Goal: Book appointment/travel/reservation

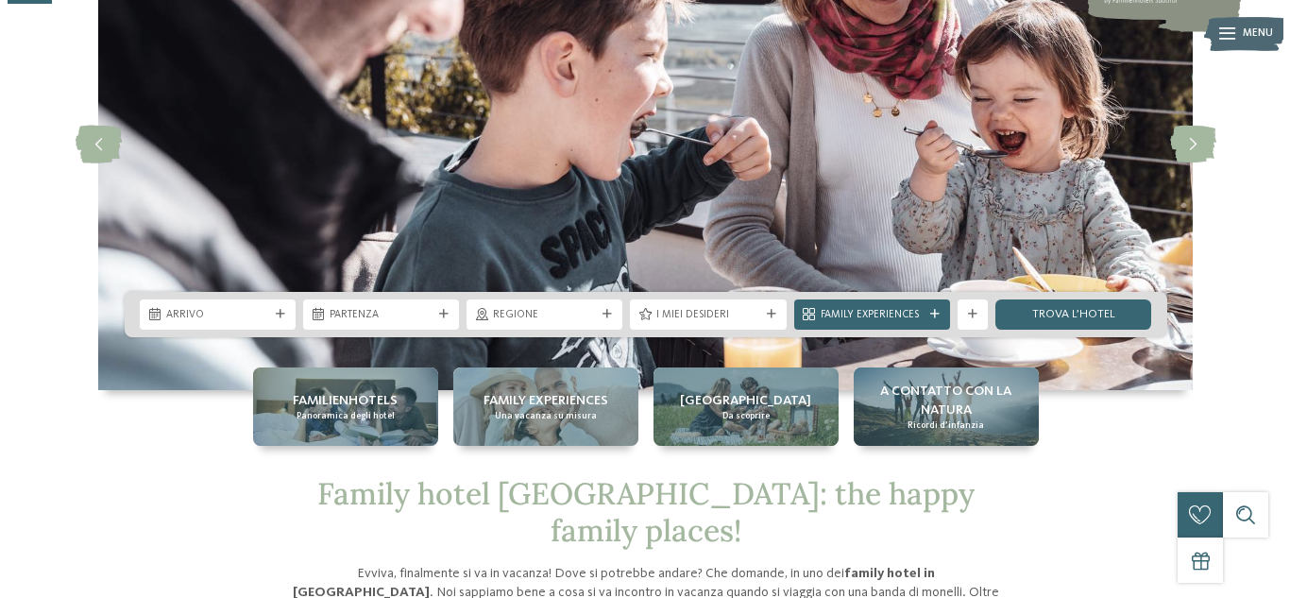
scroll to position [247, 0]
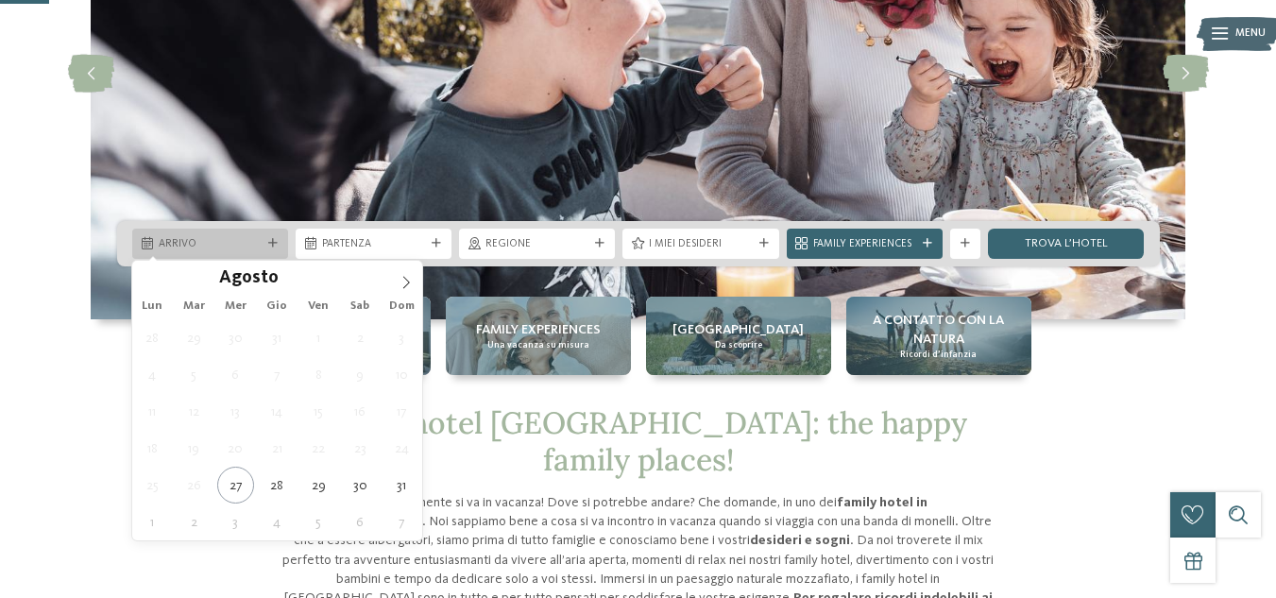
click at [213, 247] on span "Arrivo" at bounding box center [210, 244] width 103 height 15
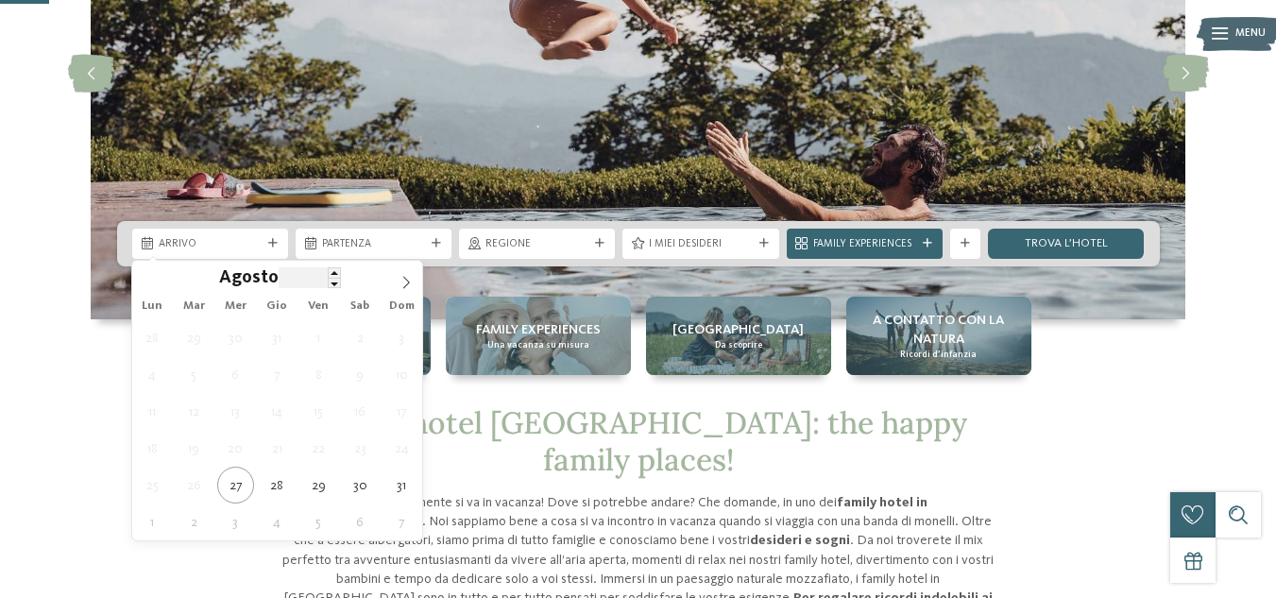
click at [313, 282] on input "****" at bounding box center [310, 277] width 62 height 20
click at [314, 281] on input "****" at bounding box center [310, 277] width 62 height 20
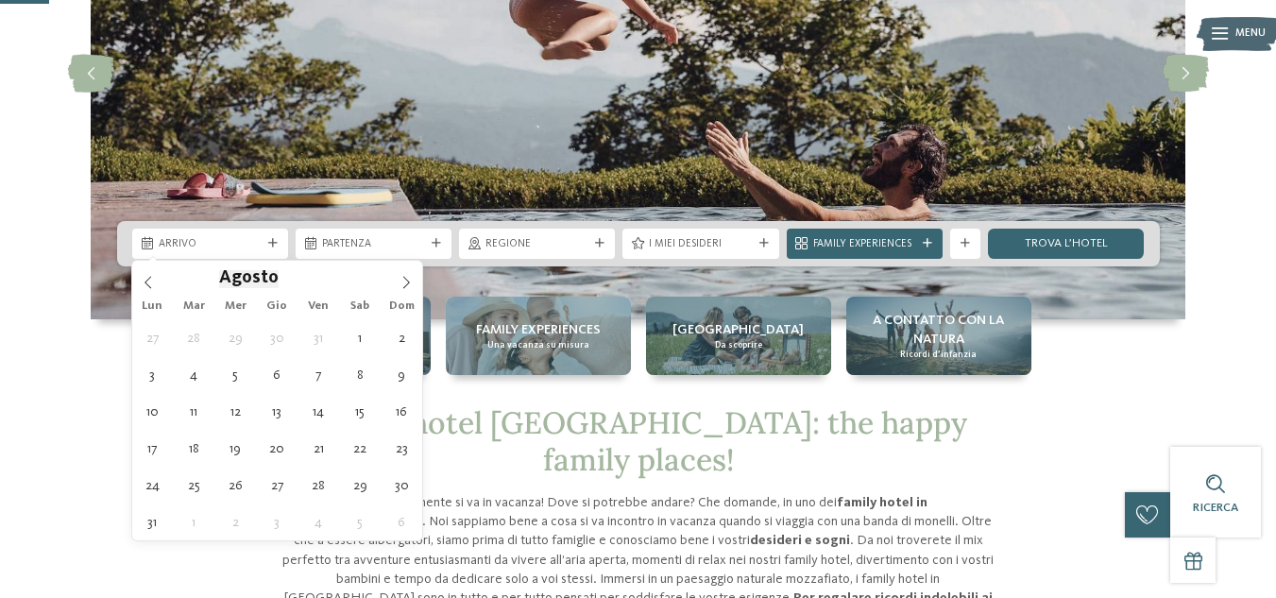
type input "****"
click at [256, 278] on span "Agosto" at bounding box center [249, 279] width 60 height 18
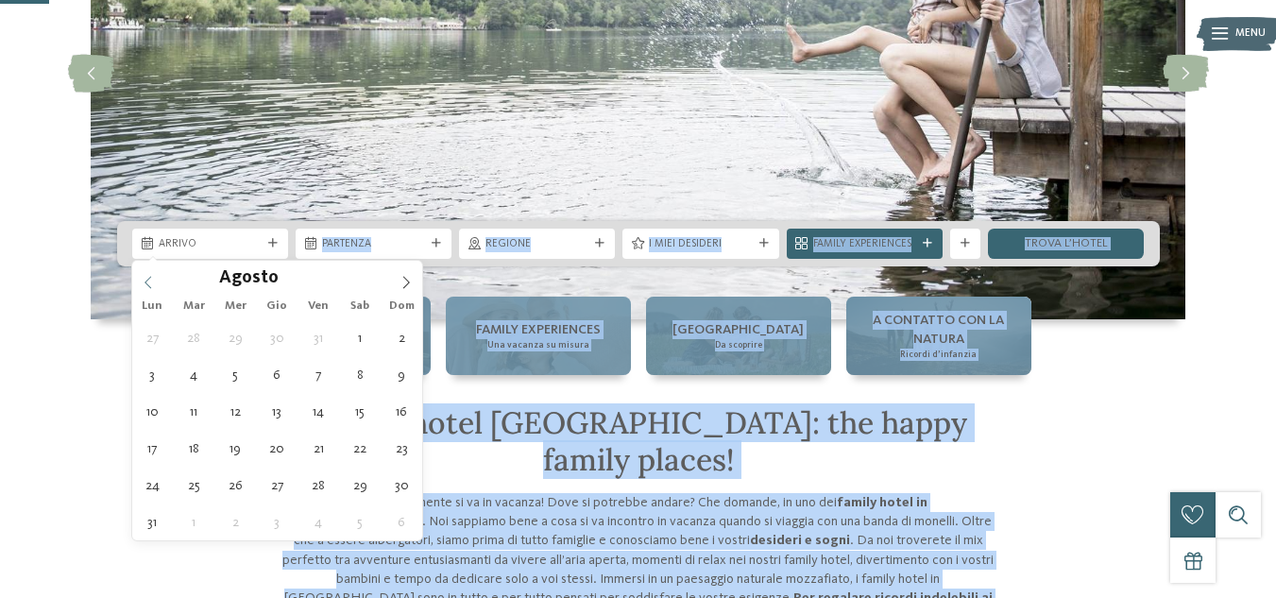
drag, startPoint x: 268, startPoint y: 247, endPoint x: 153, endPoint y: 274, distance: 118.2
click at [153, 274] on span at bounding box center [148, 277] width 32 height 32
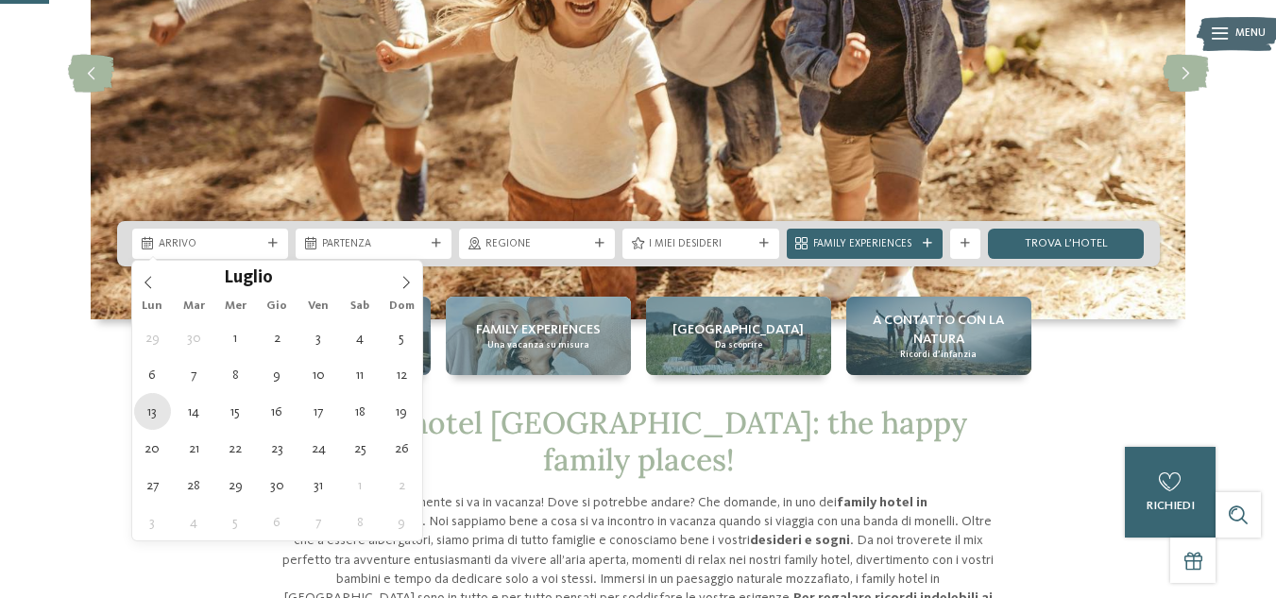
type div "[DATE]"
type input "****"
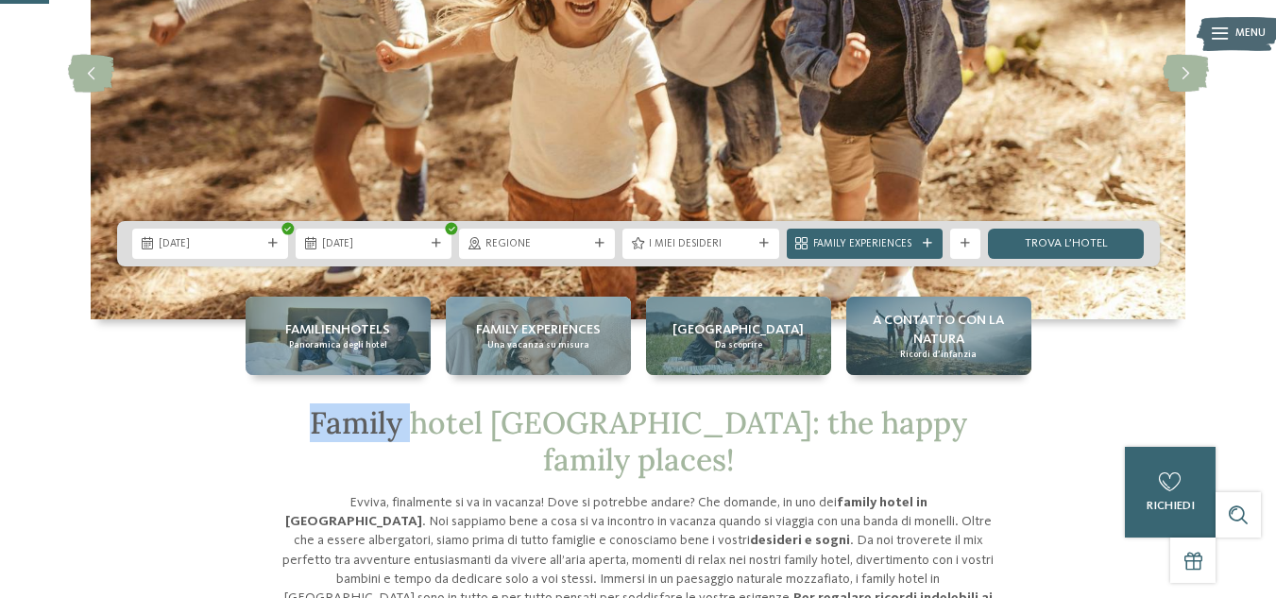
click at [159, 422] on div "Family hotel Alto Adige: the happy family places! Evviva, finalmente si va in v…" at bounding box center [639, 605] width 1028 height 401
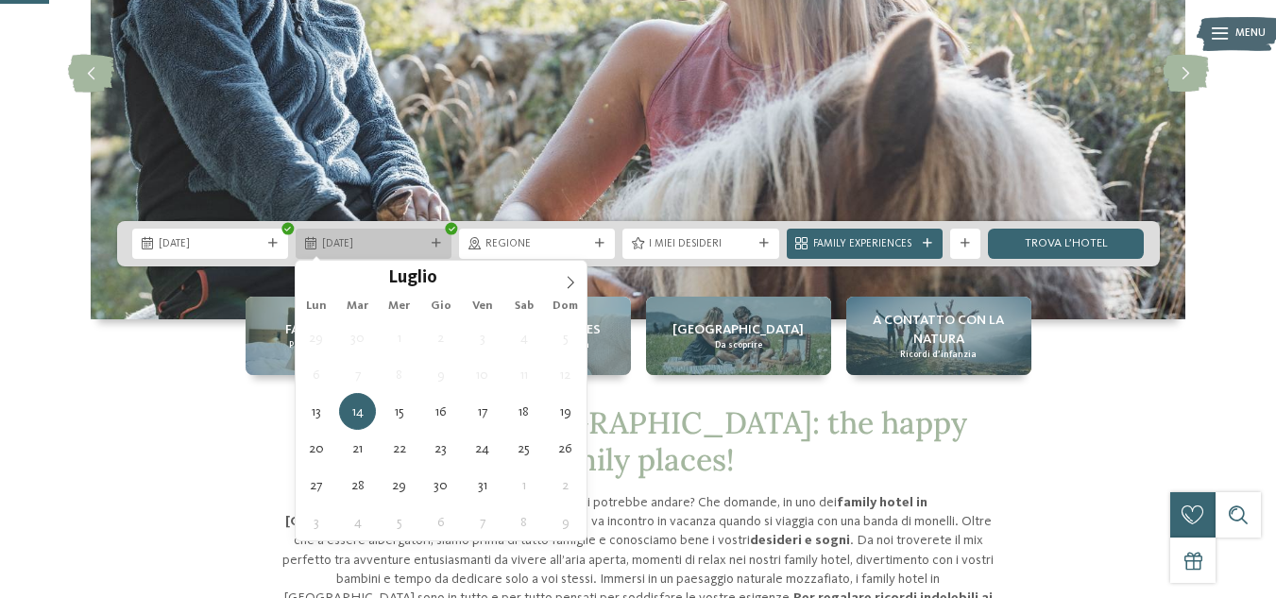
click at [354, 233] on div "14.07.2026" at bounding box center [374, 244] width 156 height 30
type div "[DATE]"
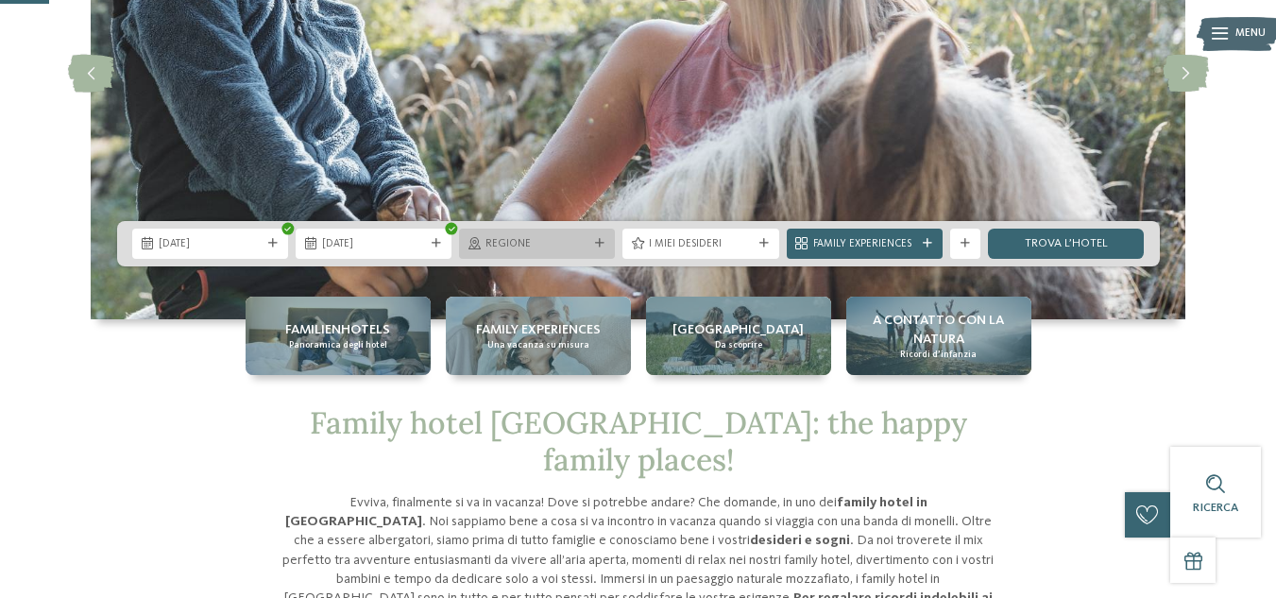
click at [517, 243] on span "Regione" at bounding box center [536, 244] width 103 height 15
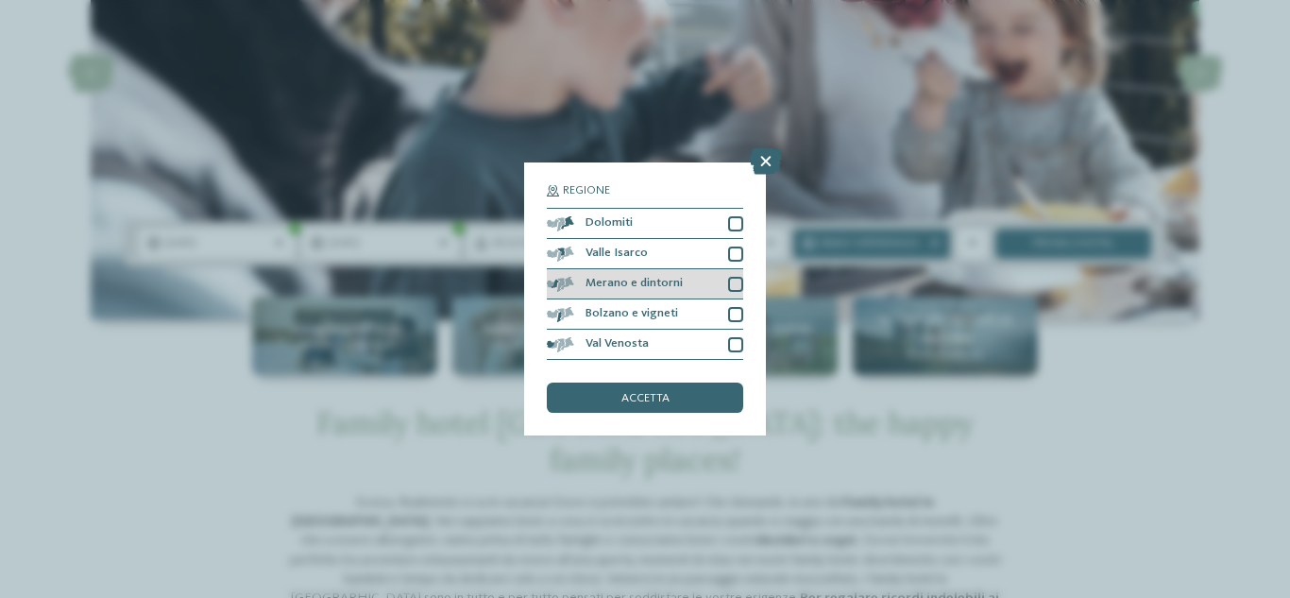
click at [679, 285] on div "Merano e dintorni" at bounding box center [645, 284] width 196 height 30
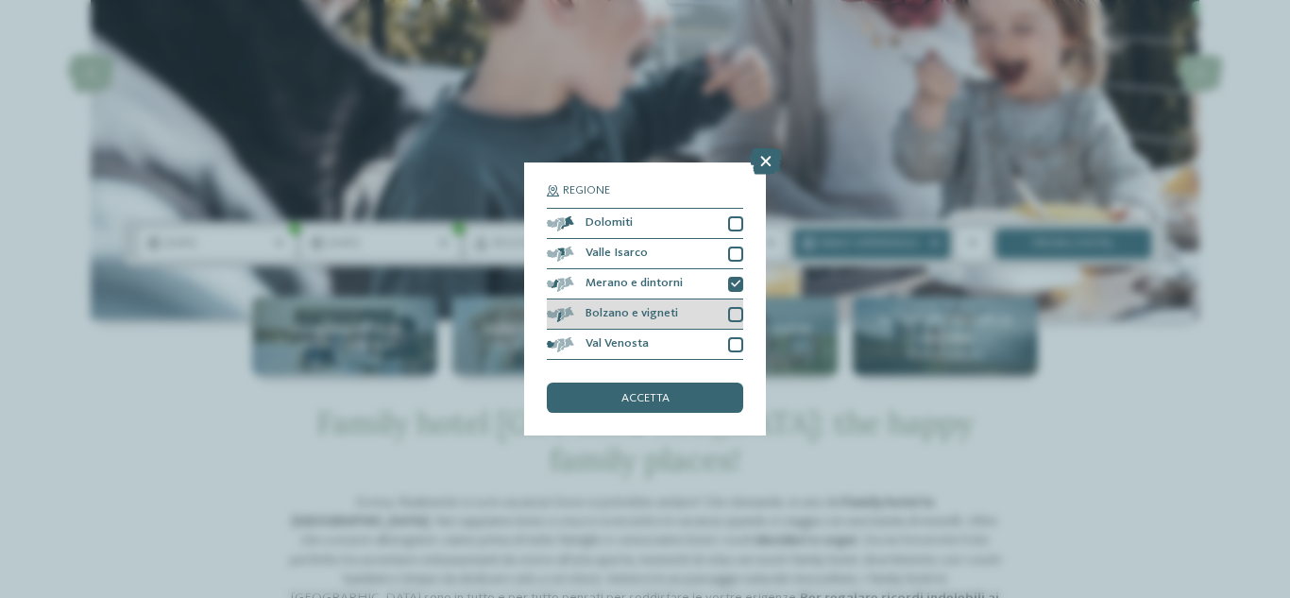
click at [723, 314] on div "Bolzano e vigneti" at bounding box center [645, 314] width 196 height 30
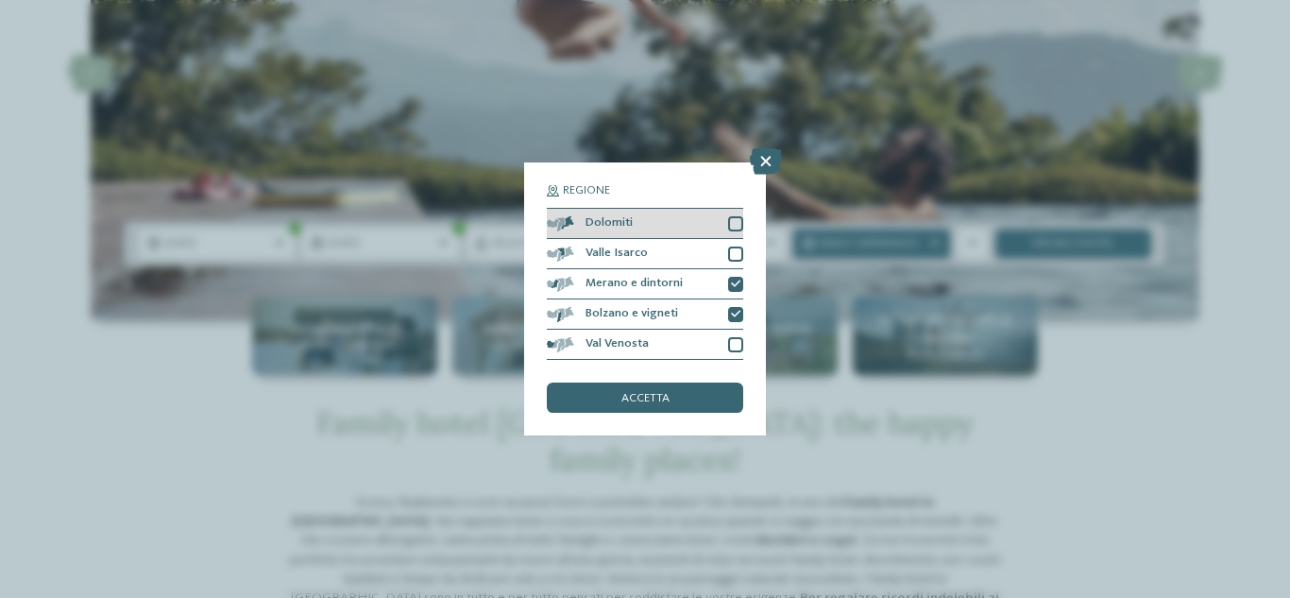
click at [730, 230] on div at bounding box center [735, 223] width 15 height 15
click at [672, 384] on div "accetta" at bounding box center [645, 398] width 196 height 30
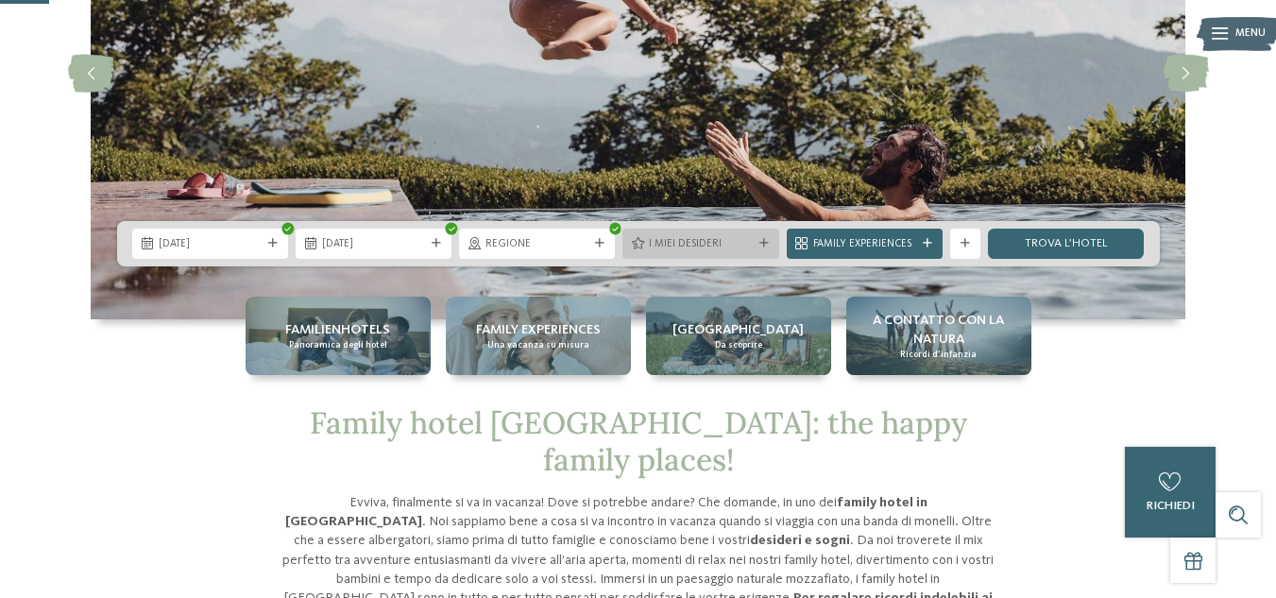
click at [750, 238] on span "I miei desideri" at bounding box center [700, 244] width 103 height 15
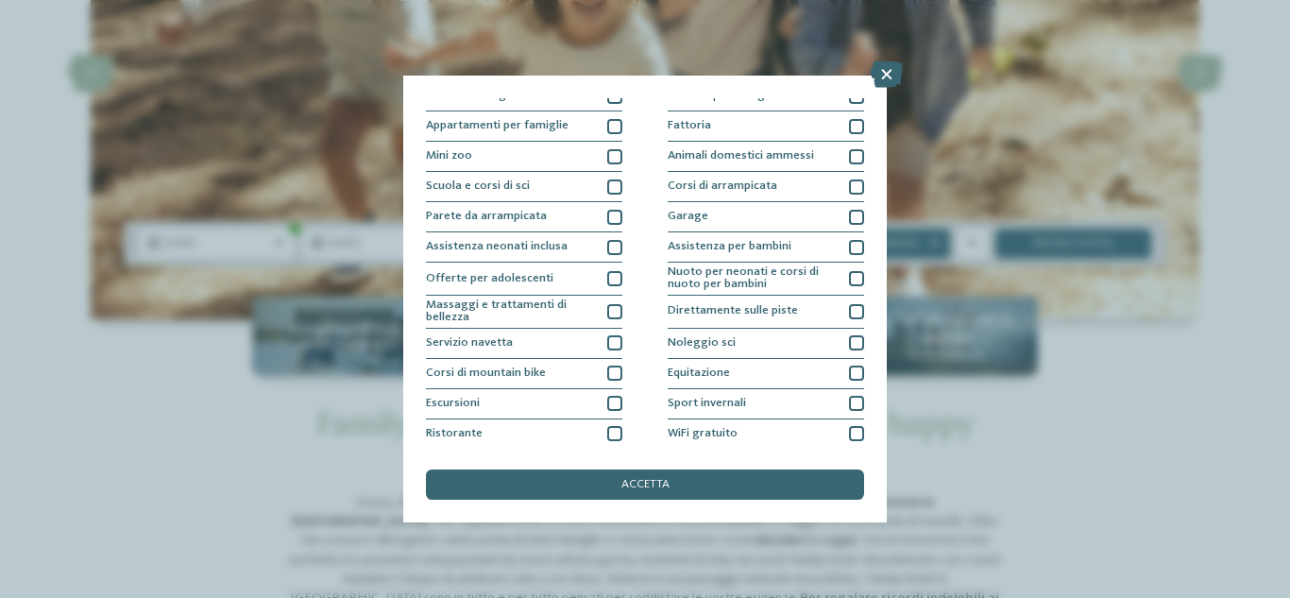
scroll to position [197, 0]
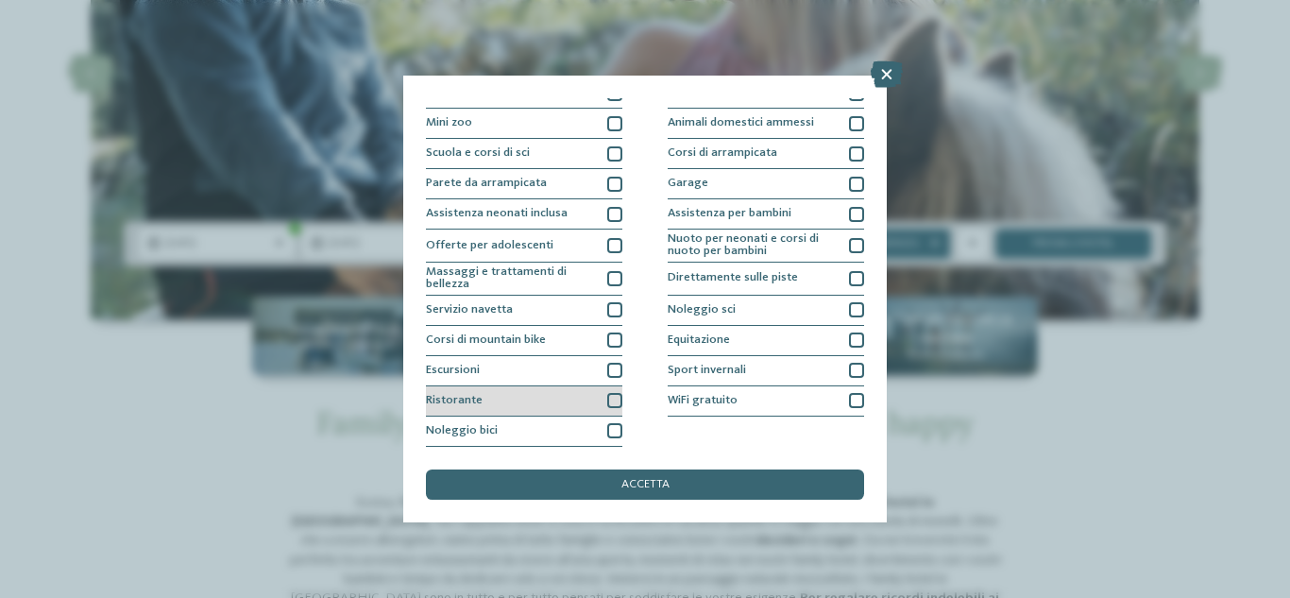
click at [607, 401] on div at bounding box center [614, 400] width 15 height 15
click at [609, 363] on div at bounding box center [614, 370] width 15 height 15
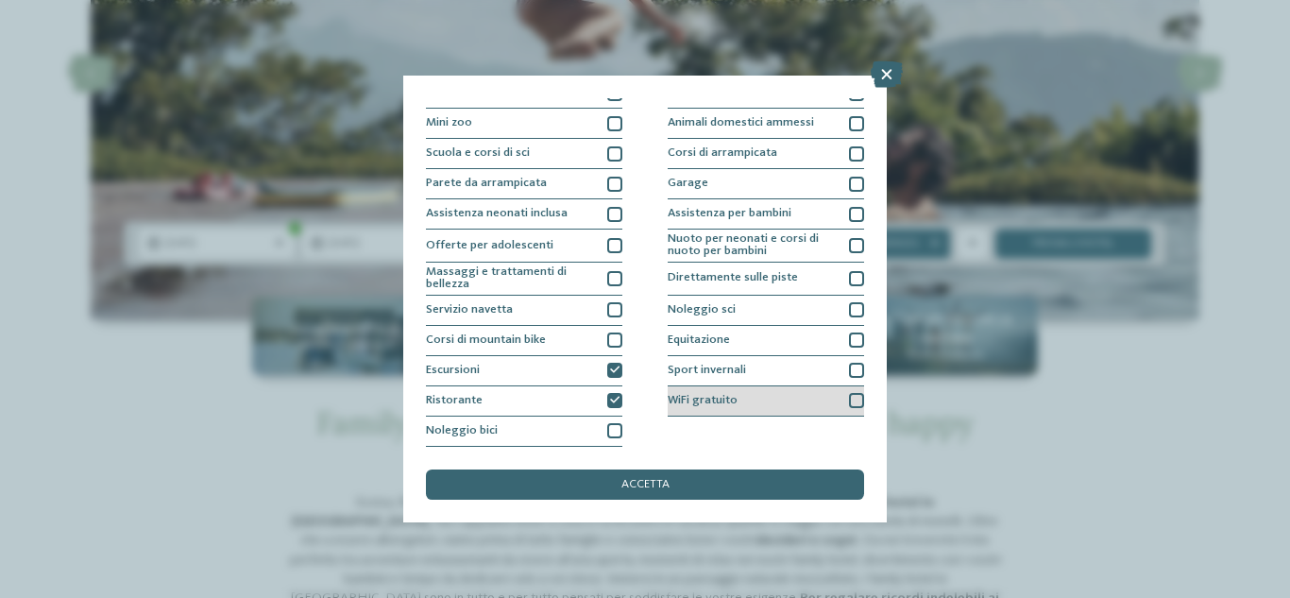
click at [849, 397] on div at bounding box center [856, 400] width 15 height 15
click at [852, 397] on icon at bounding box center [856, 400] width 9 height 9
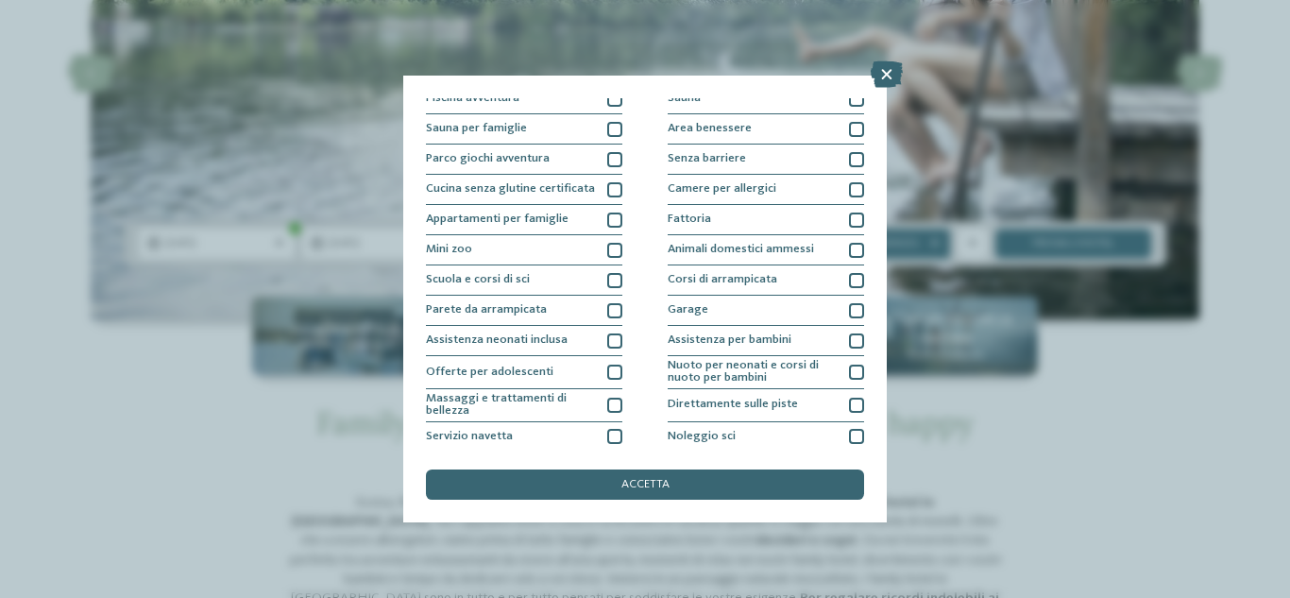
scroll to position [0, 0]
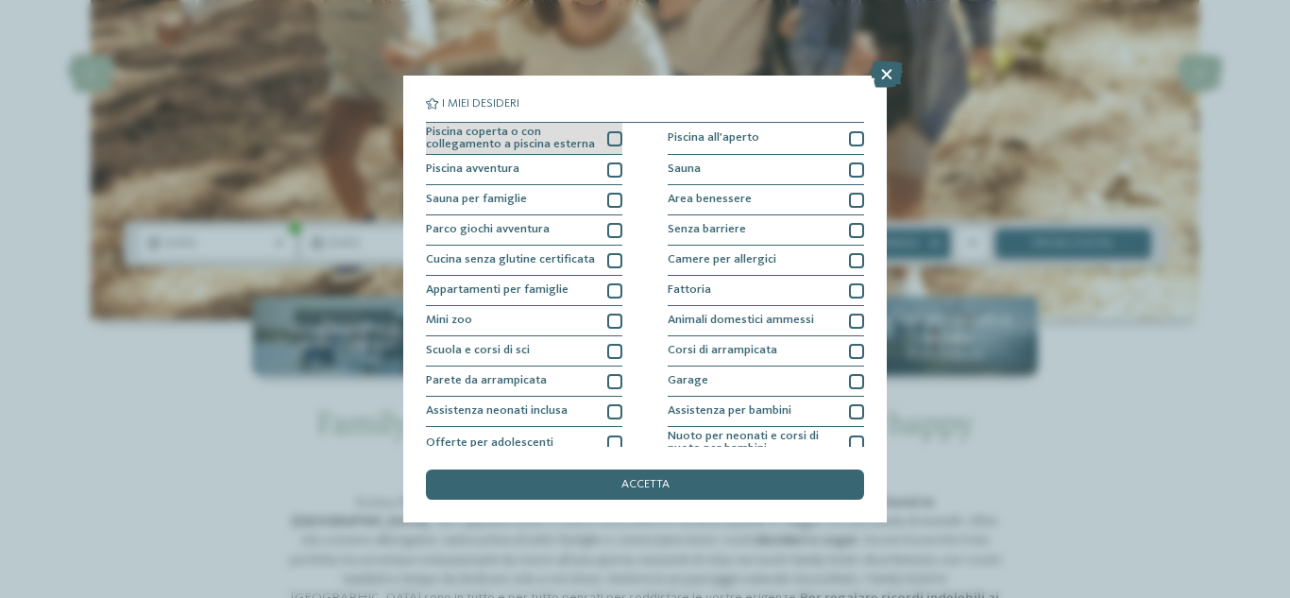
click at [609, 141] on div at bounding box center [614, 138] width 15 height 15
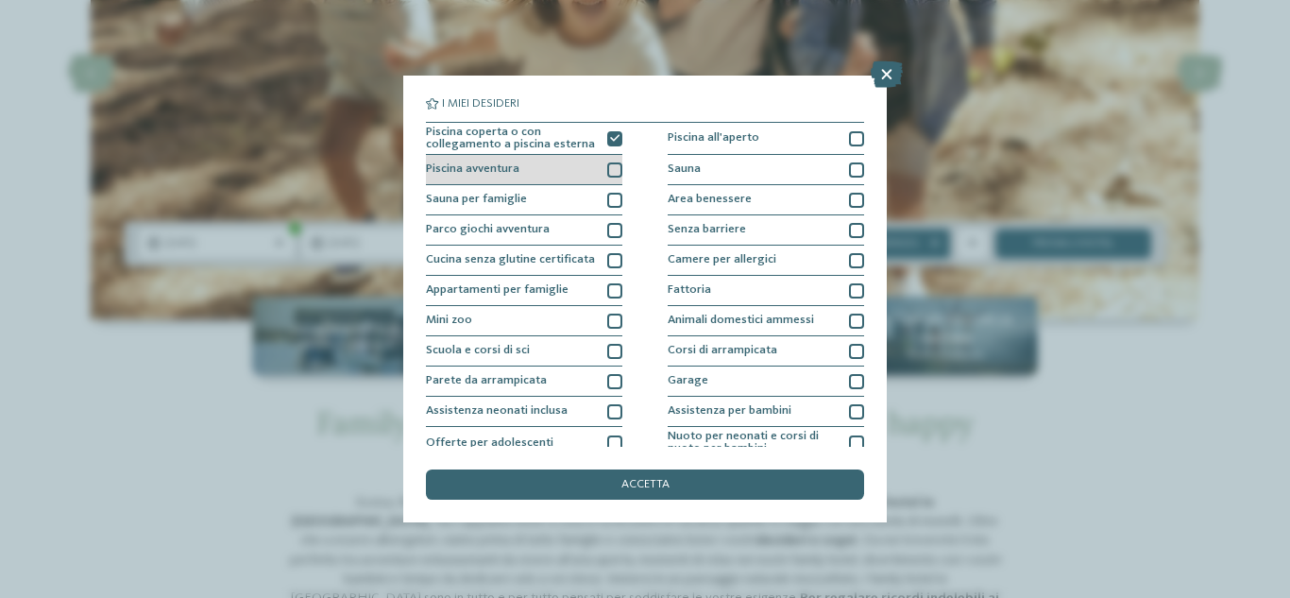
click at [609, 164] on div at bounding box center [614, 169] width 15 height 15
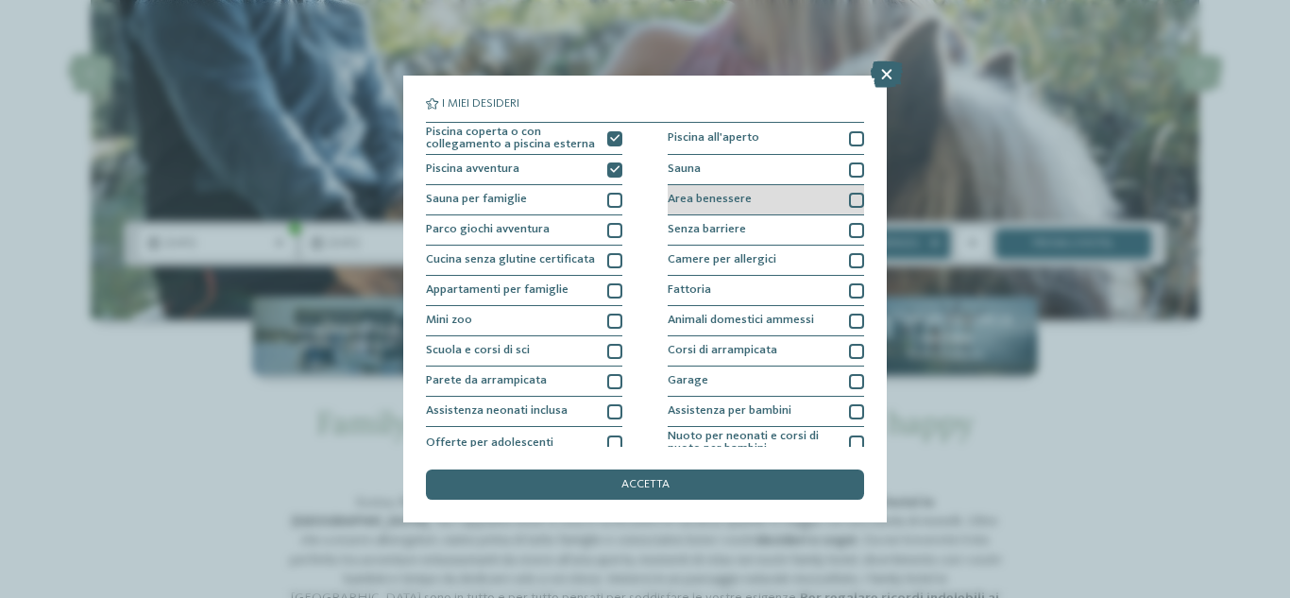
click at [849, 194] on div at bounding box center [856, 200] width 15 height 15
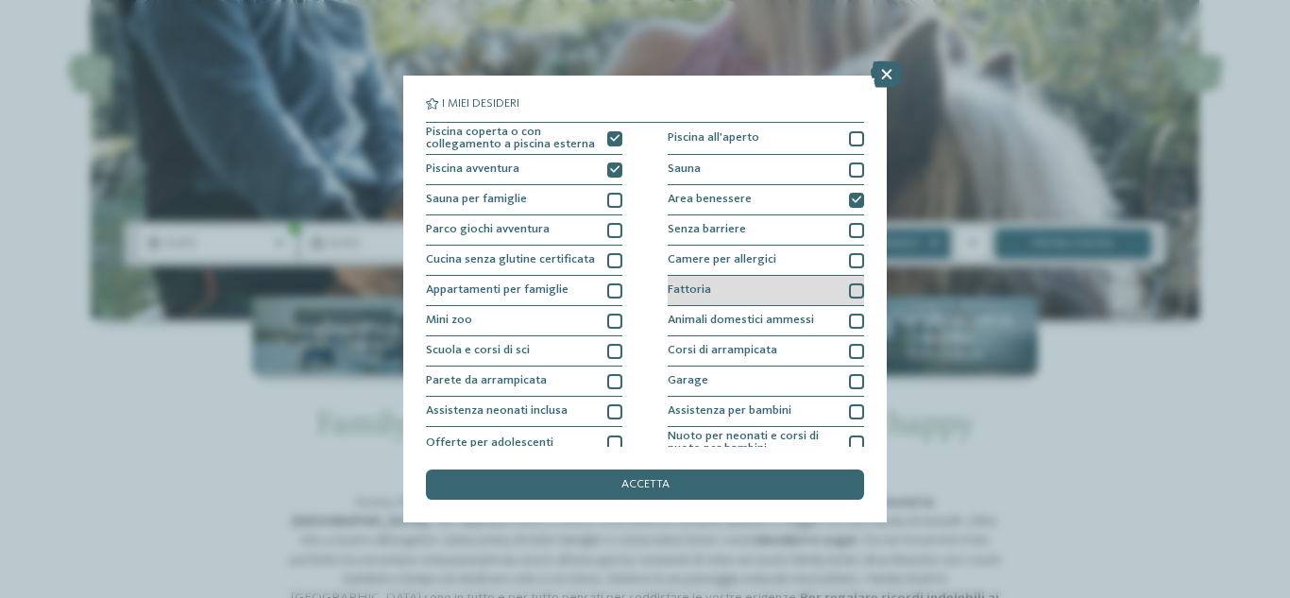
click at [847, 281] on div "Fattoria" at bounding box center [766, 291] width 196 height 30
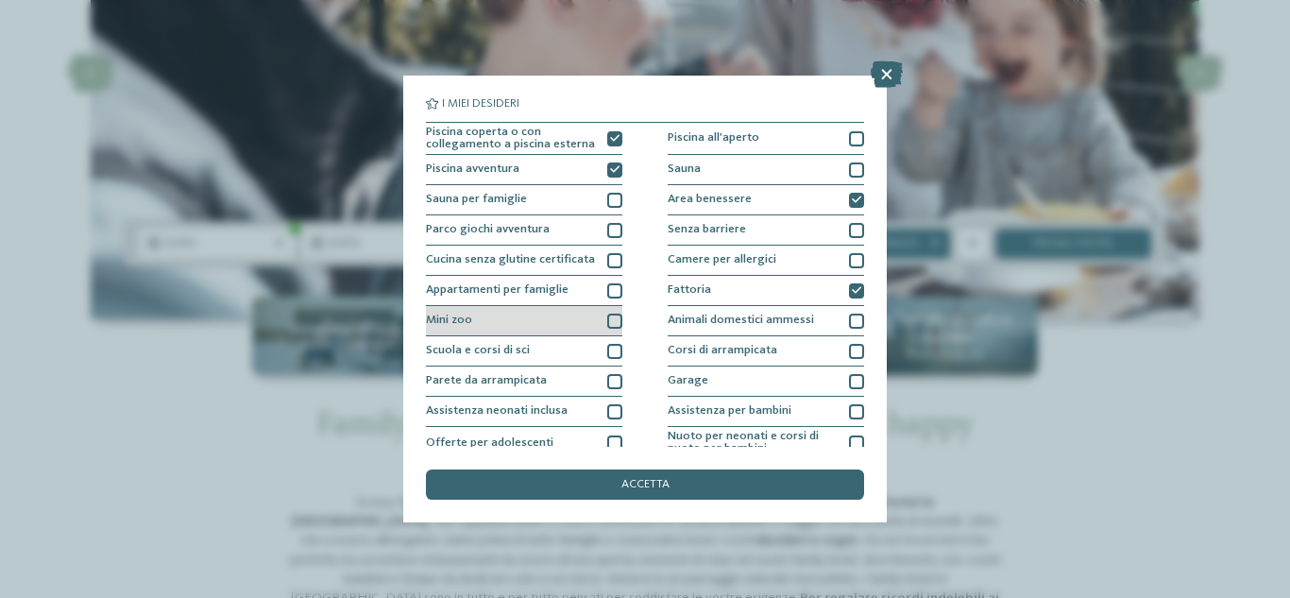
click at [610, 321] on div at bounding box center [614, 321] width 15 height 15
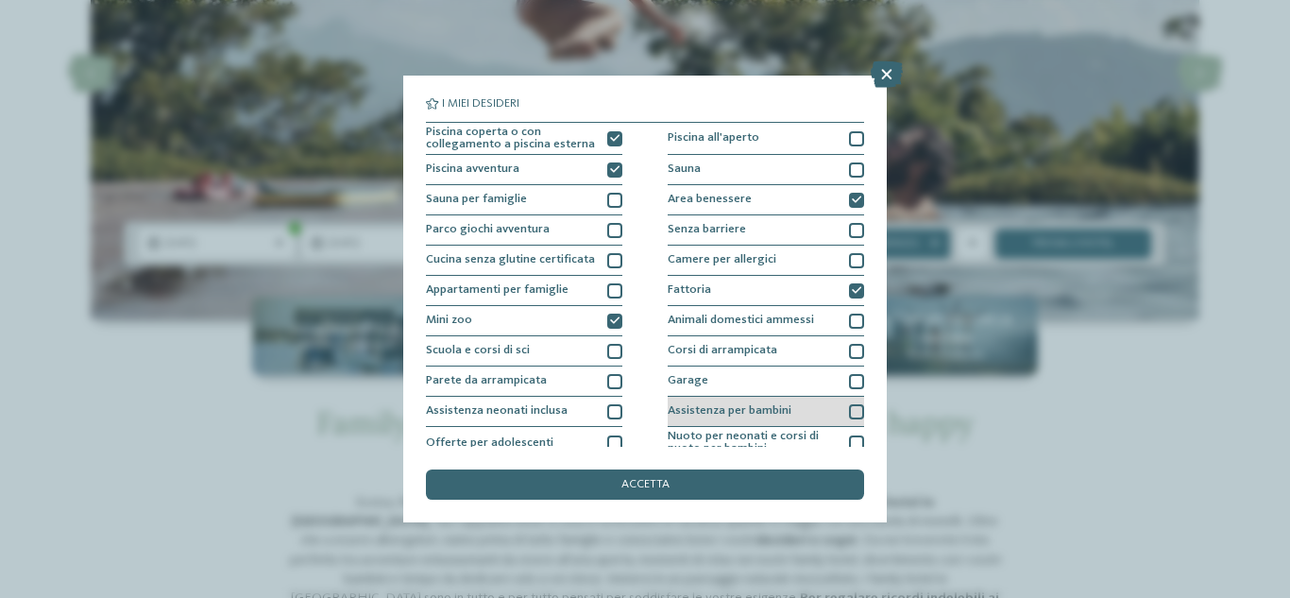
click at [849, 410] on div at bounding box center [856, 411] width 15 height 15
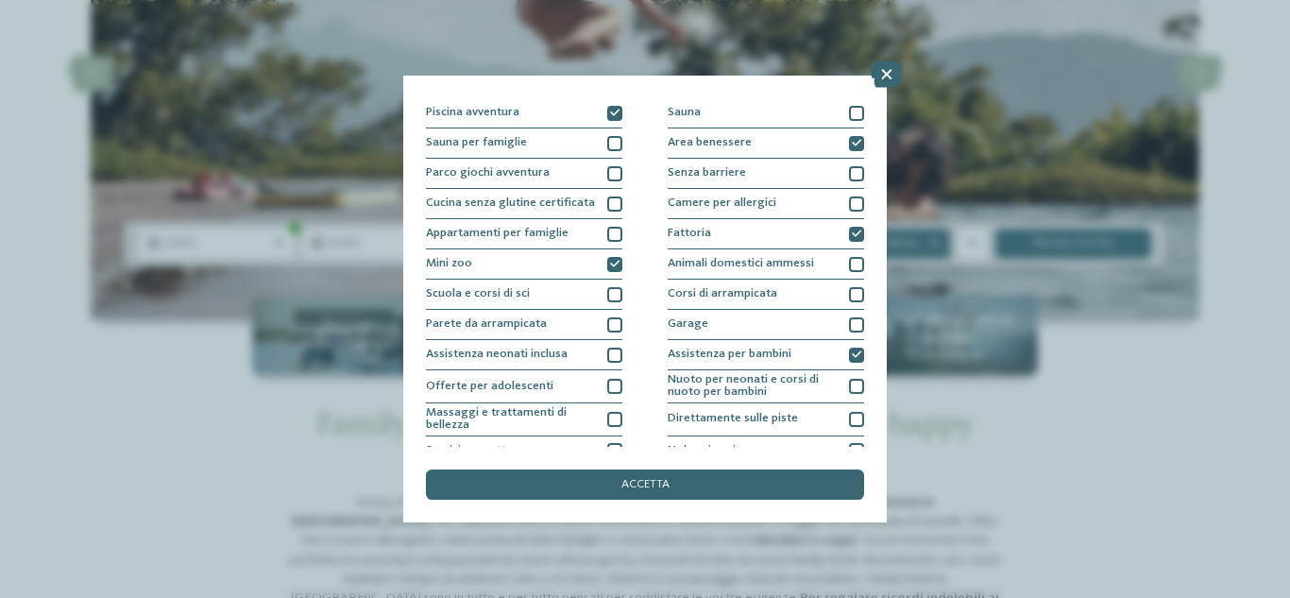
scroll to position [59, 0]
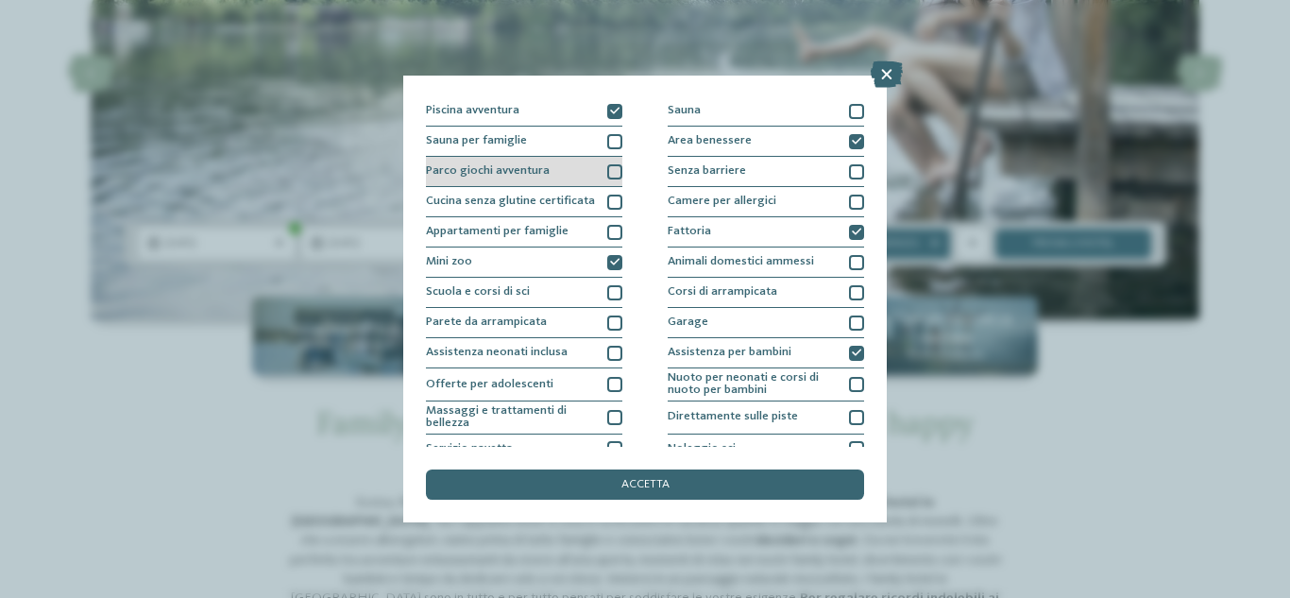
click at [607, 171] on div at bounding box center [614, 171] width 15 height 15
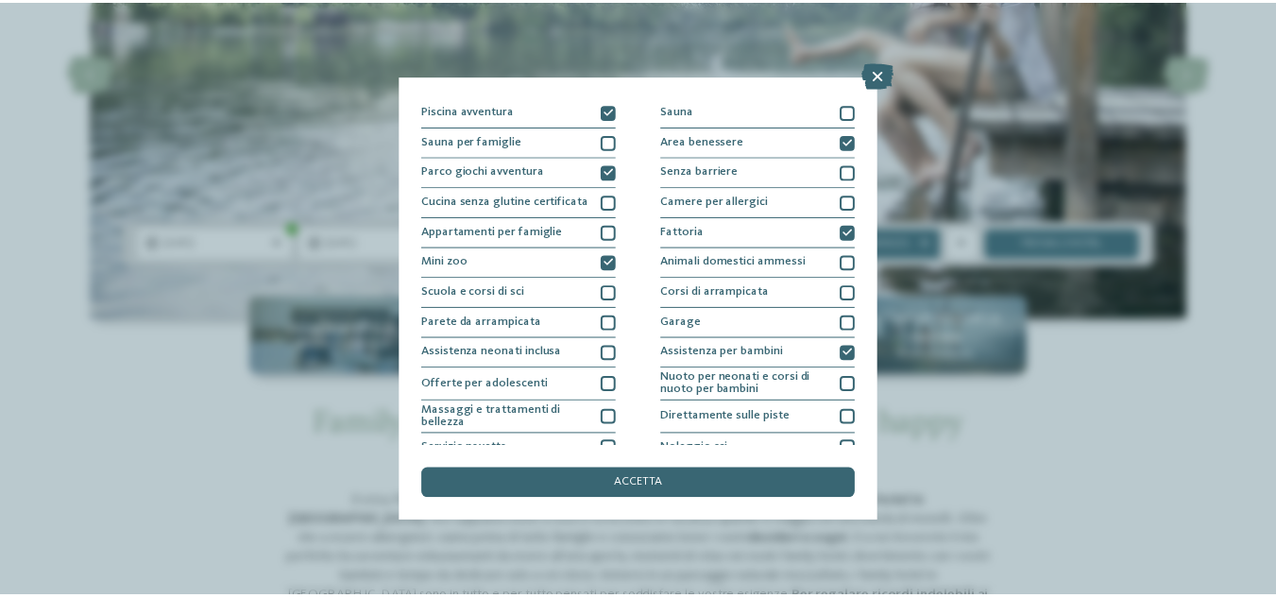
scroll to position [197, 0]
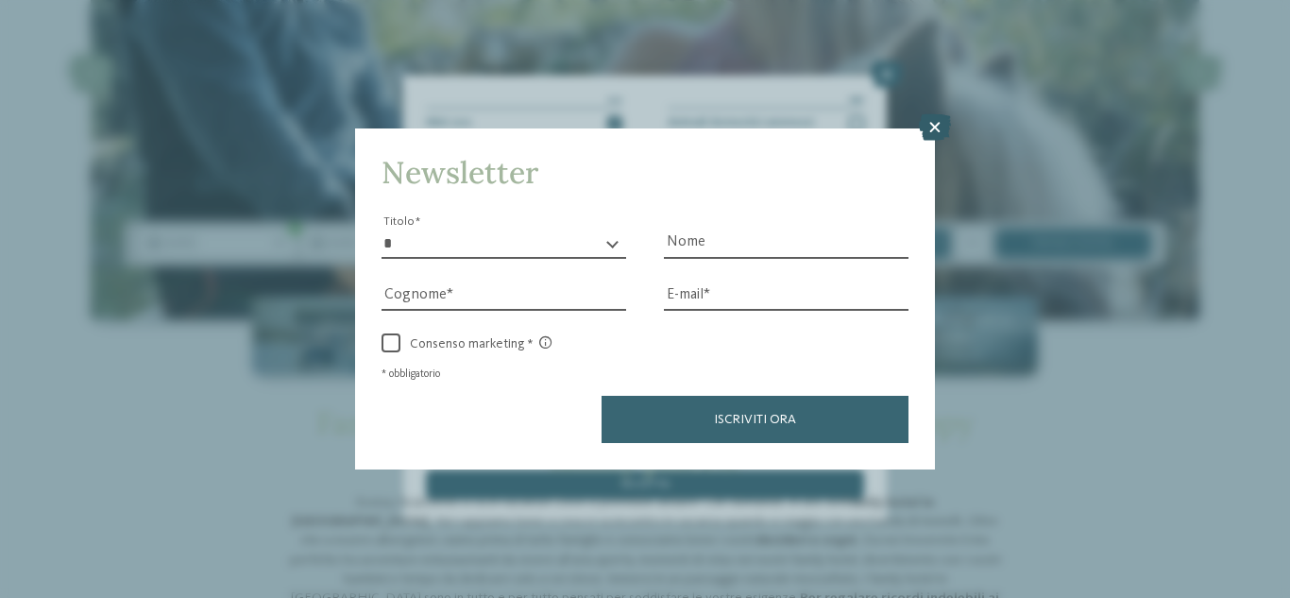
click at [937, 124] on icon at bounding box center [935, 127] width 32 height 26
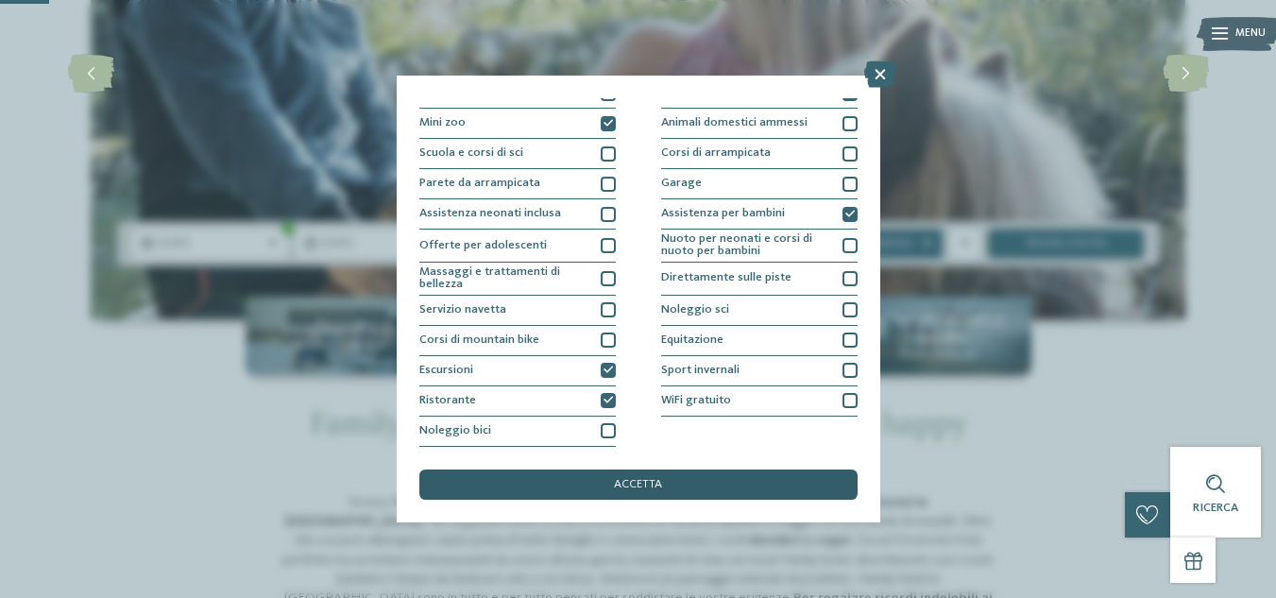
click at [697, 477] on div "accetta" at bounding box center [638, 484] width 438 height 30
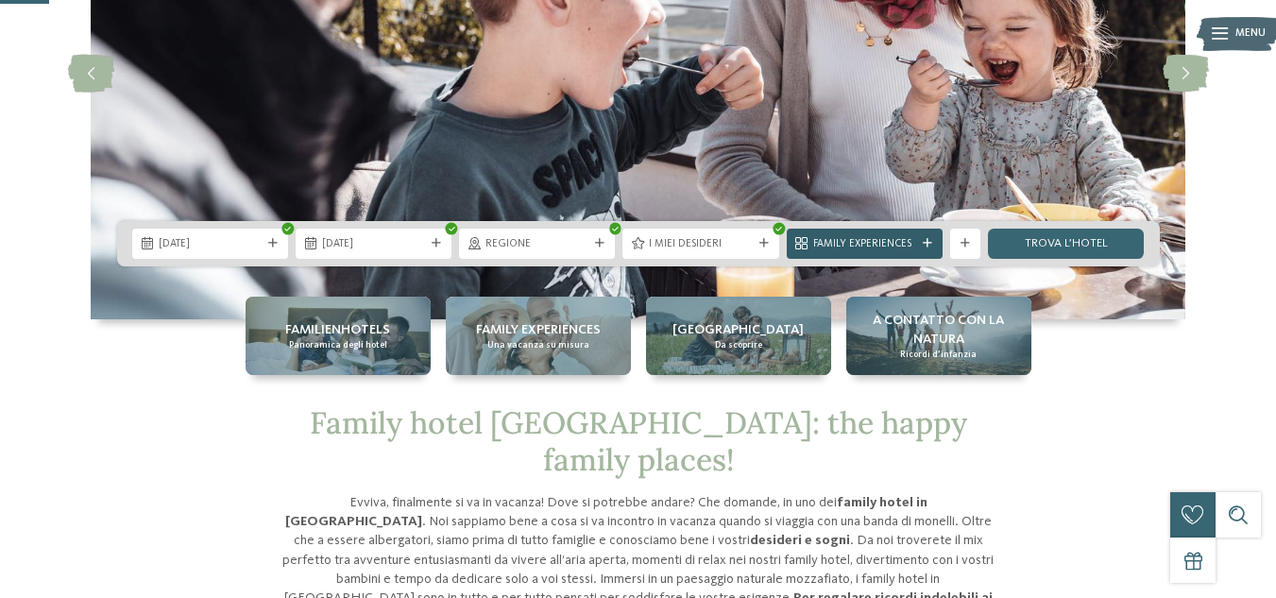
click at [923, 243] on icon at bounding box center [927, 243] width 9 height 9
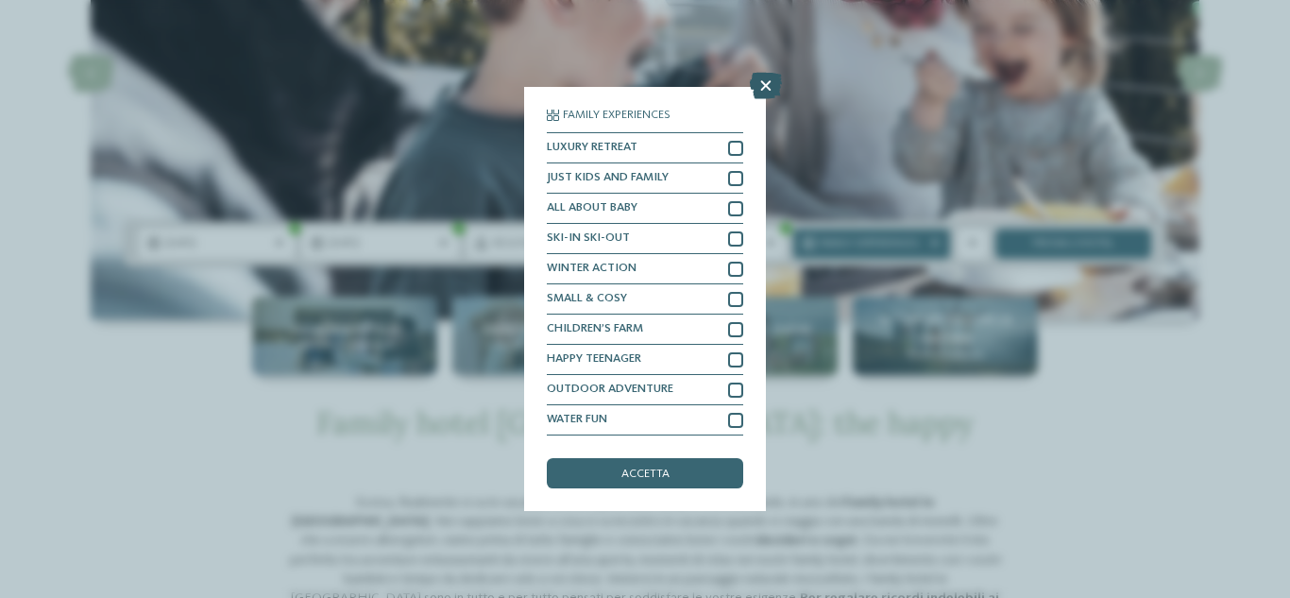
click at [764, 78] on icon at bounding box center [766, 86] width 32 height 26
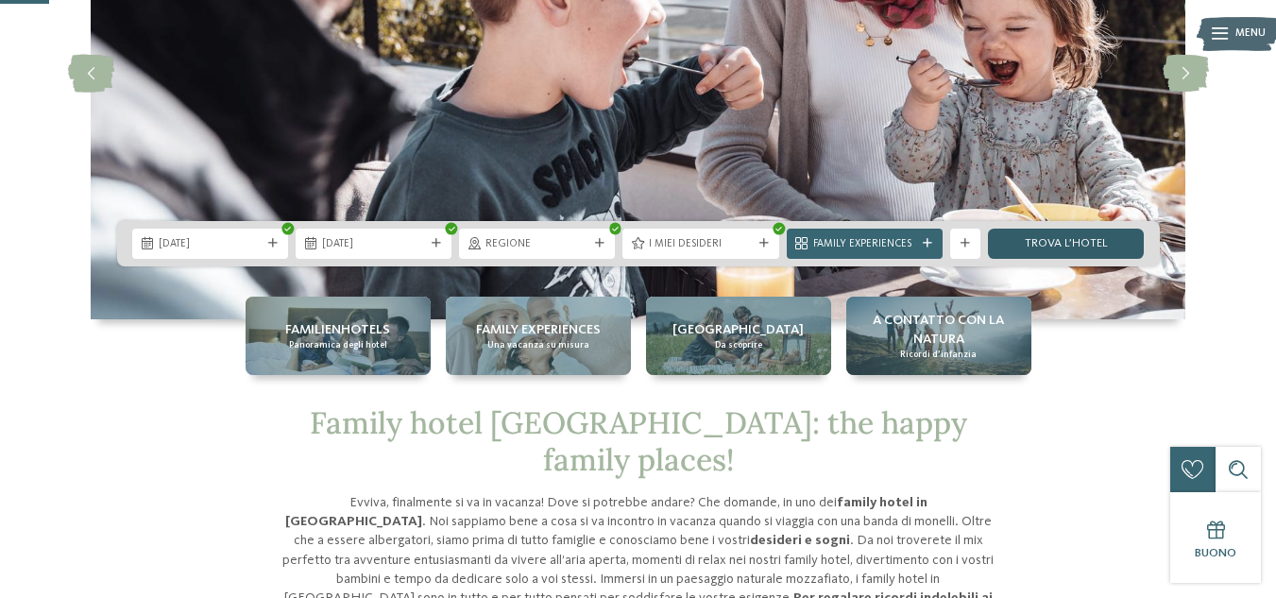
click at [1090, 237] on link "trova l’hotel" at bounding box center [1066, 244] width 156 height 30
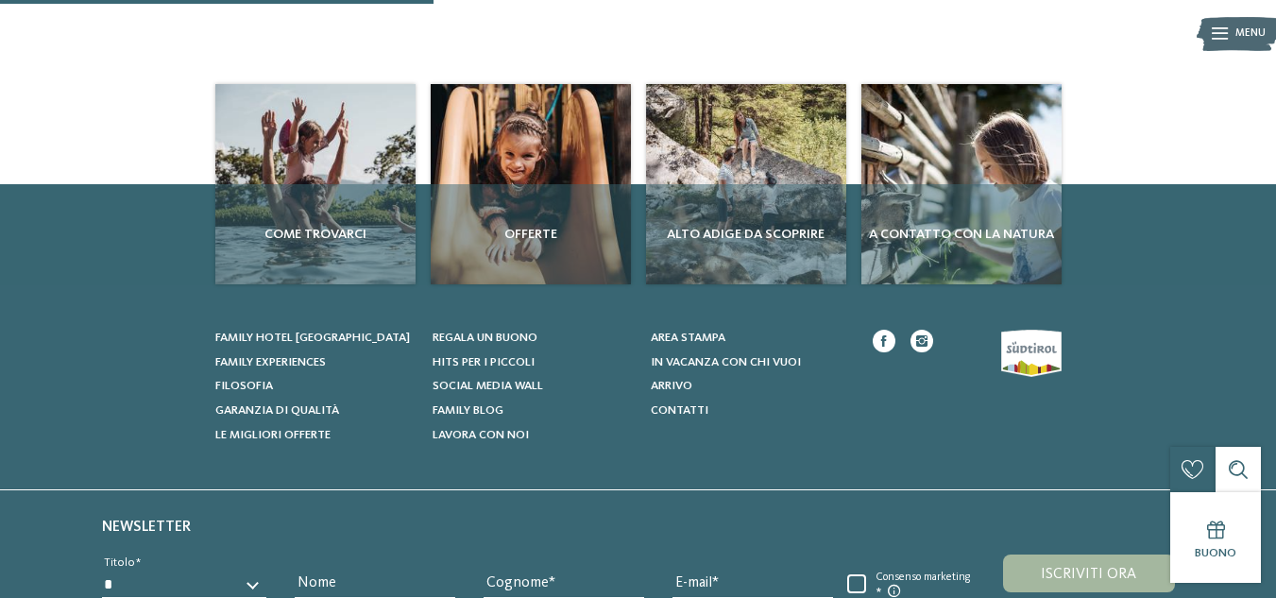
scroll to position [246, 0]
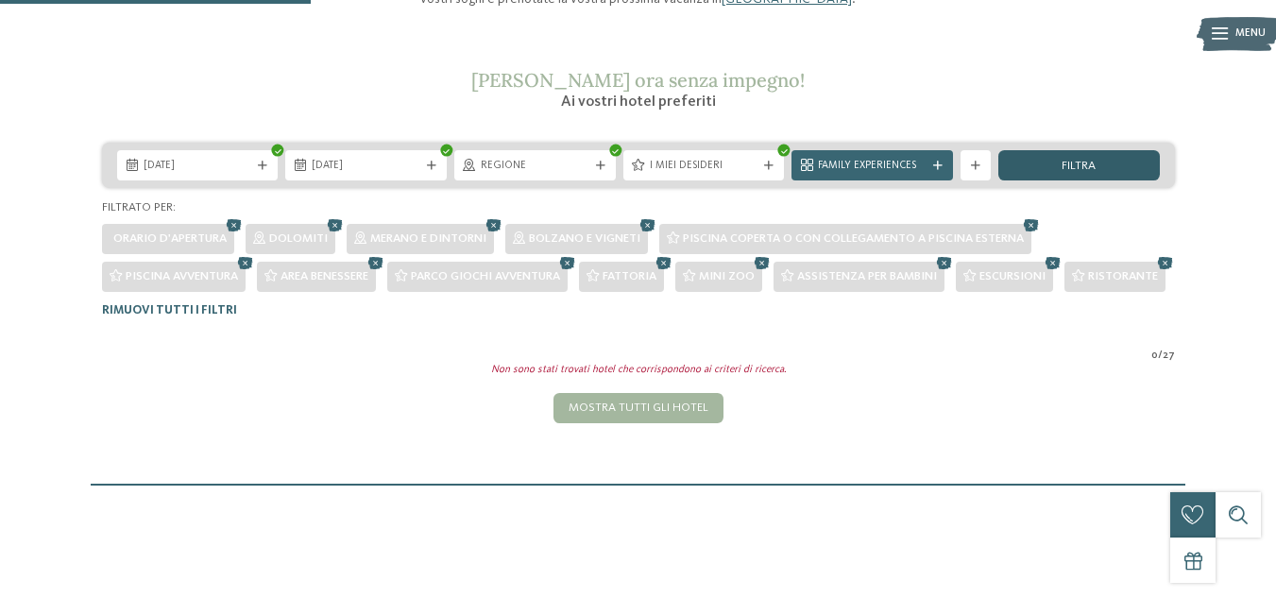
click at [1125, 178] on div "filtra" at bounding box center [1079, 165] width 162 height 30
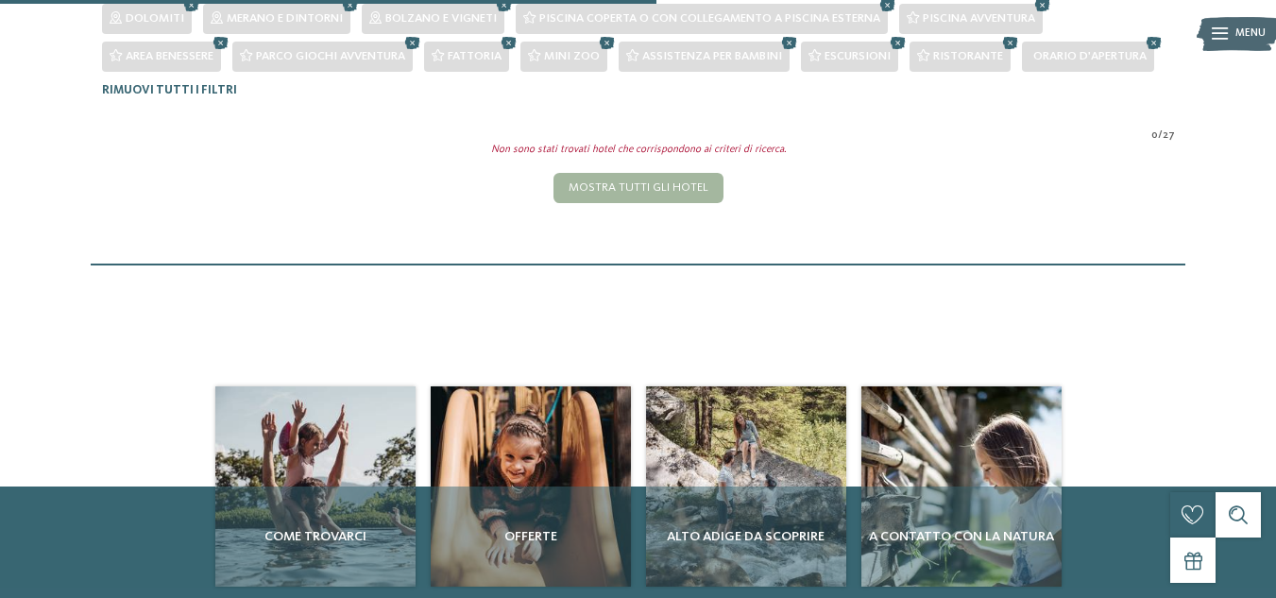
scroll to position [504, 0]
